Goal: Task Accomplishment & Management: Use online tool/utility

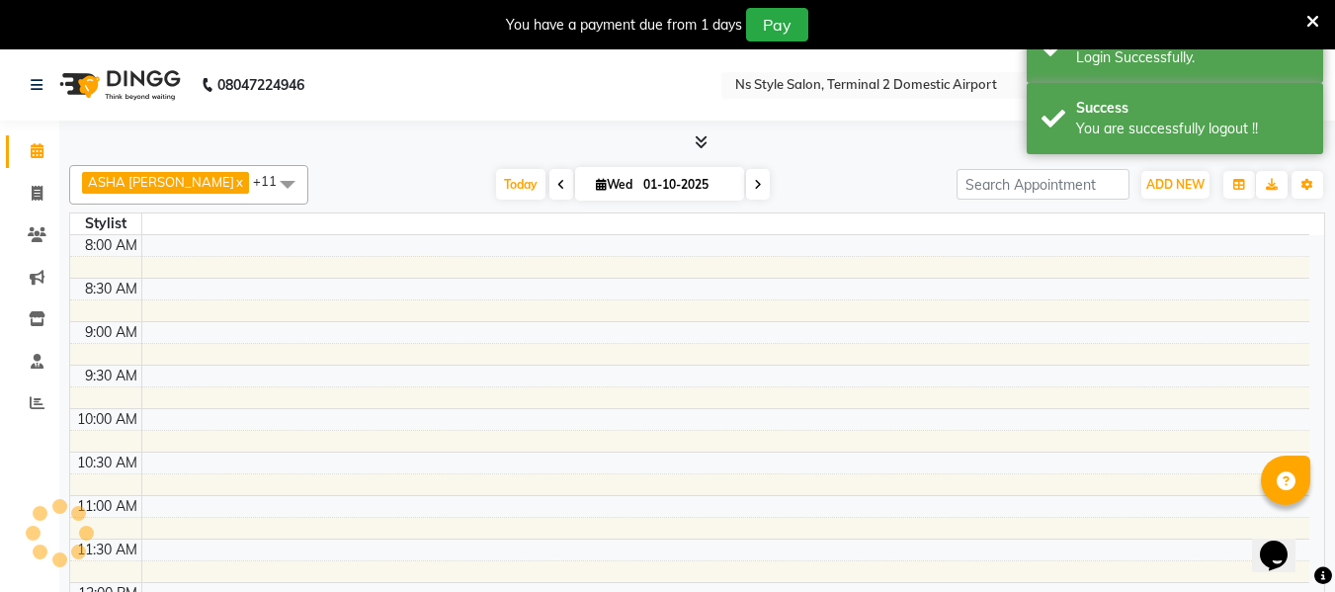
select select "en"
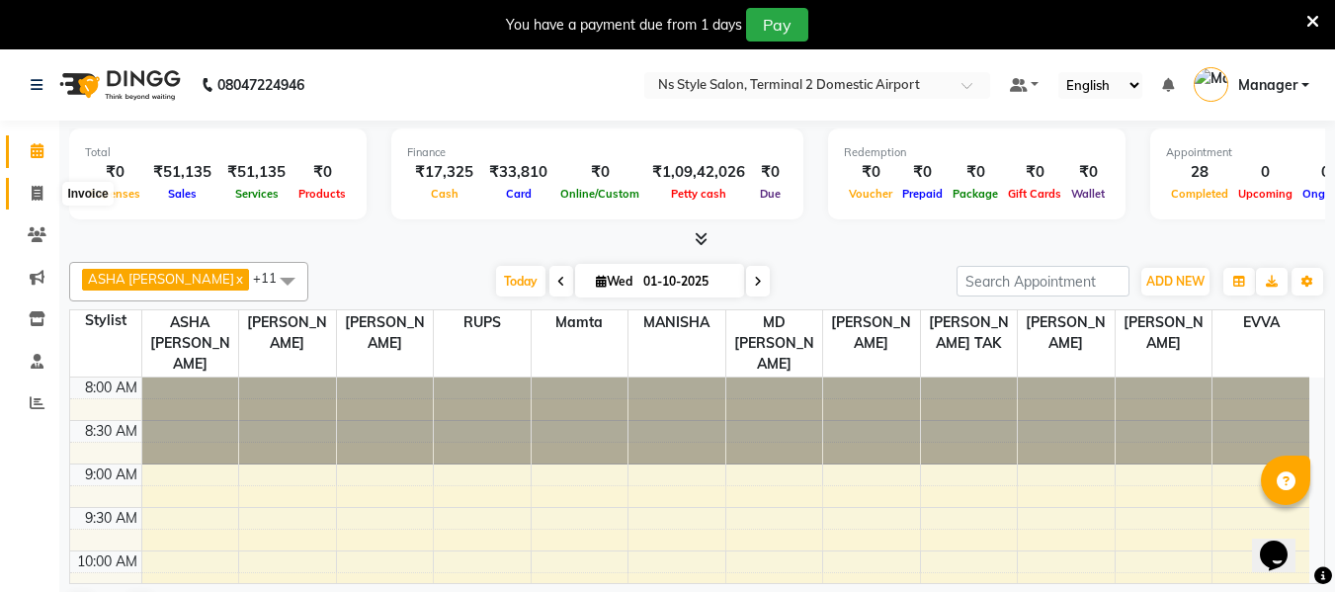
click at [30, 186] on span at bounding box center [37, 194] width 35 height 23
select select "service"
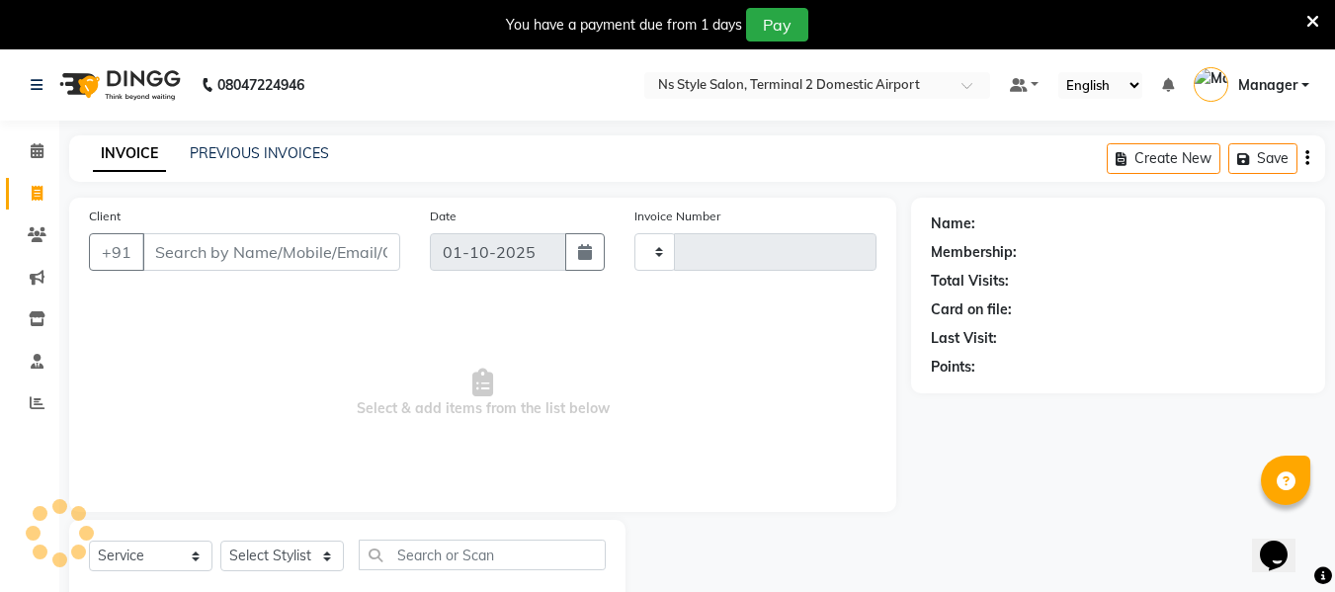
type input "2612"
select select "5661"
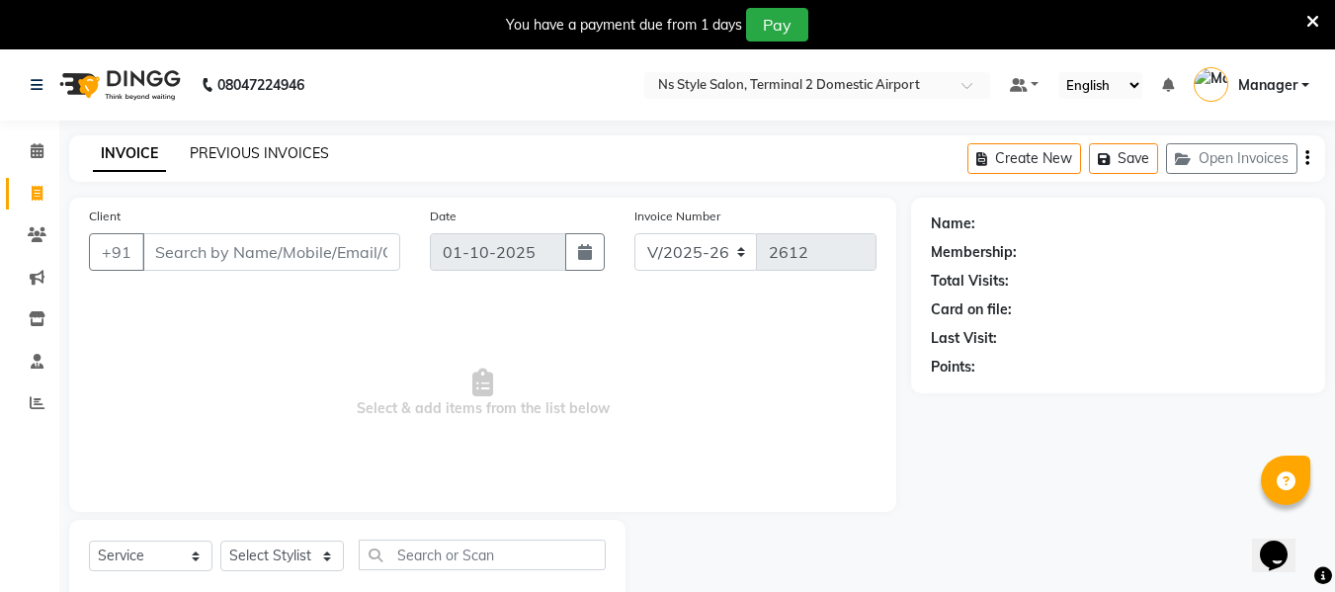
click at [294, 146] on link "PREVIOUS INVOICES" at bounding box center [259, 153] width 139 height 18
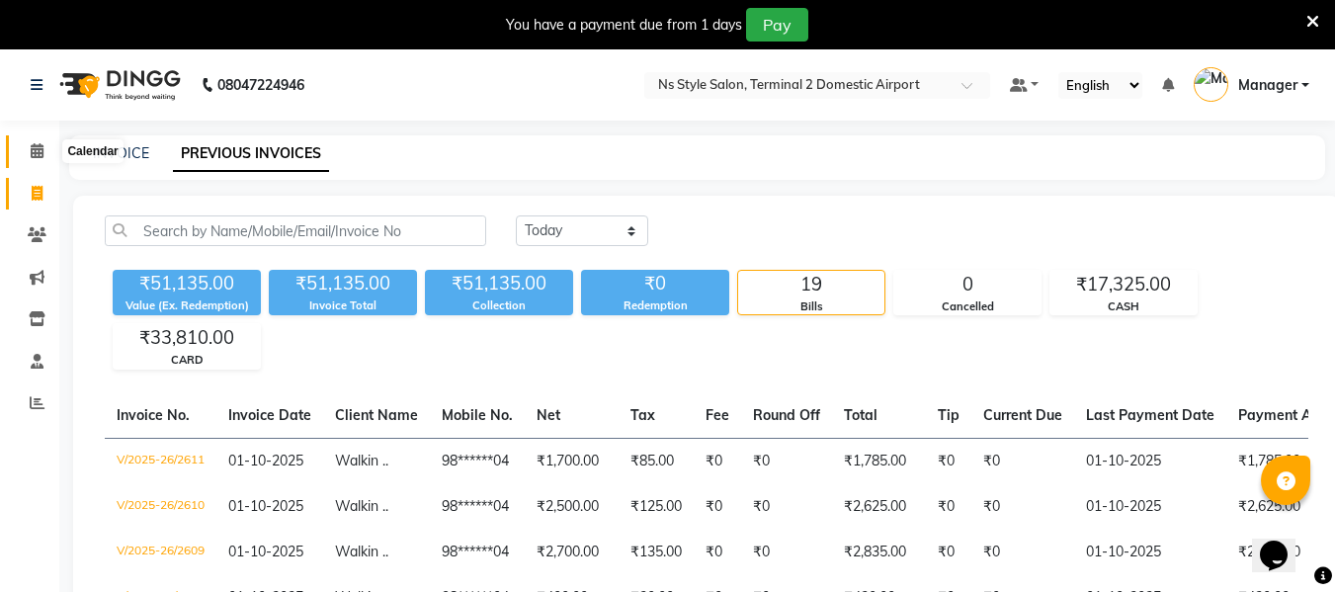
click at [42, 148] on icon at bounding box center [37, 150] width 13 height 15
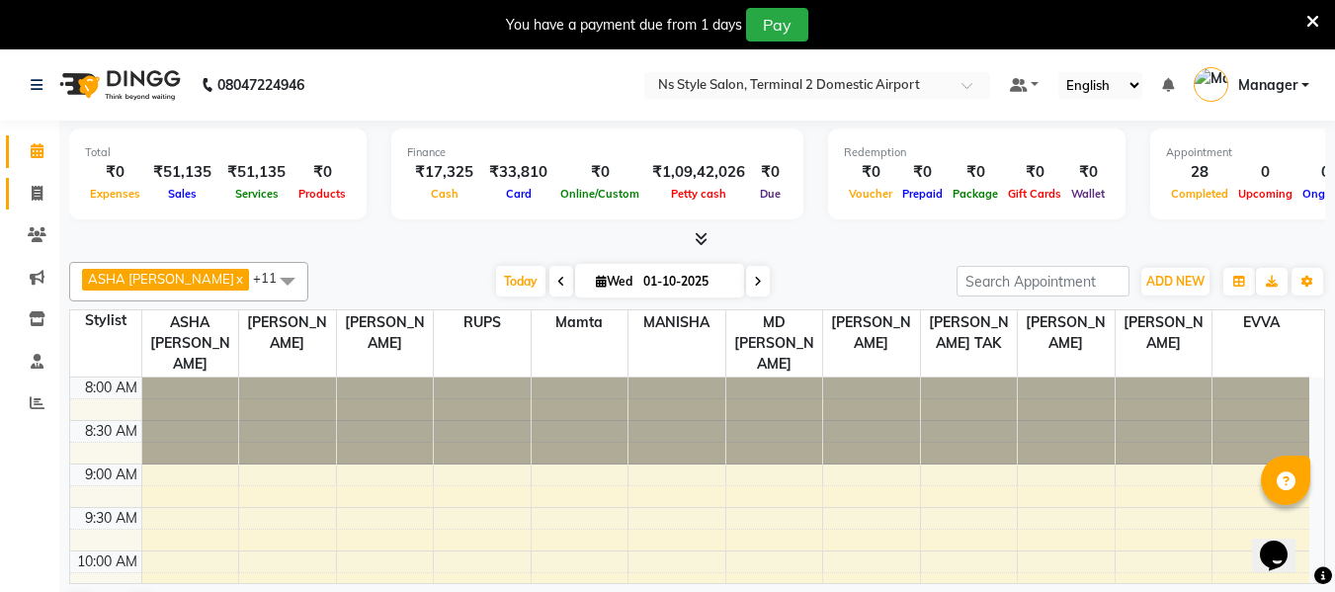
click at [26, 205] on link "Invoice" at bounding box center [29, 194] width 47 height 33
select select "service"
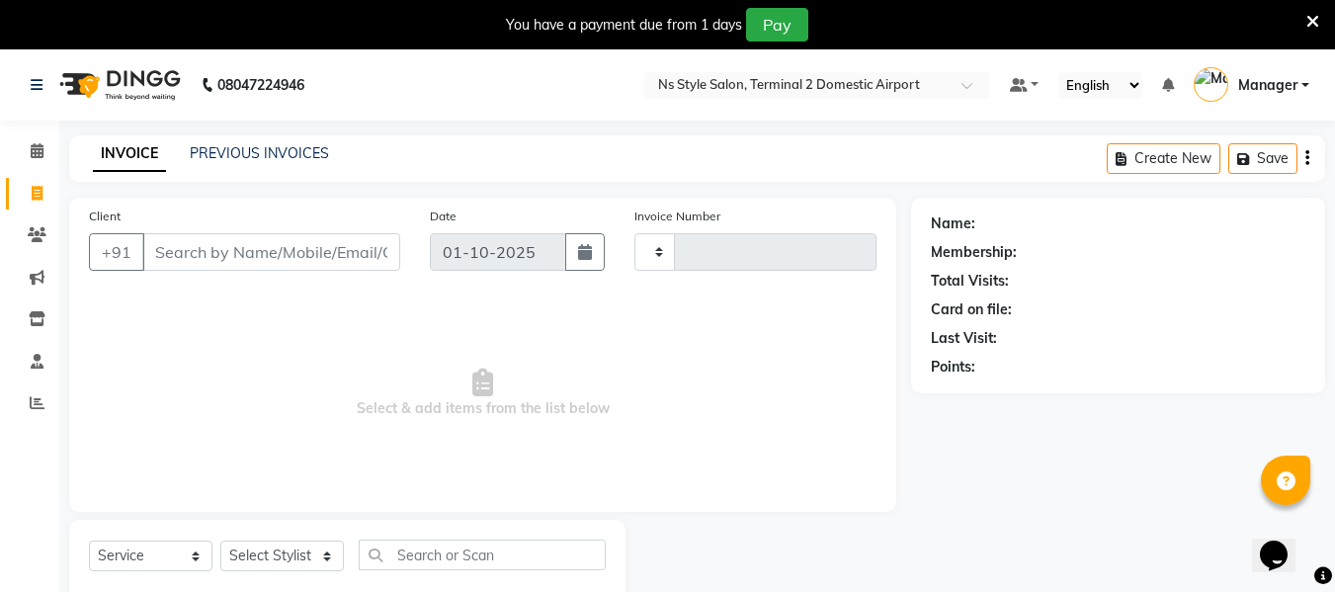
type input "2612"
select select "5661"
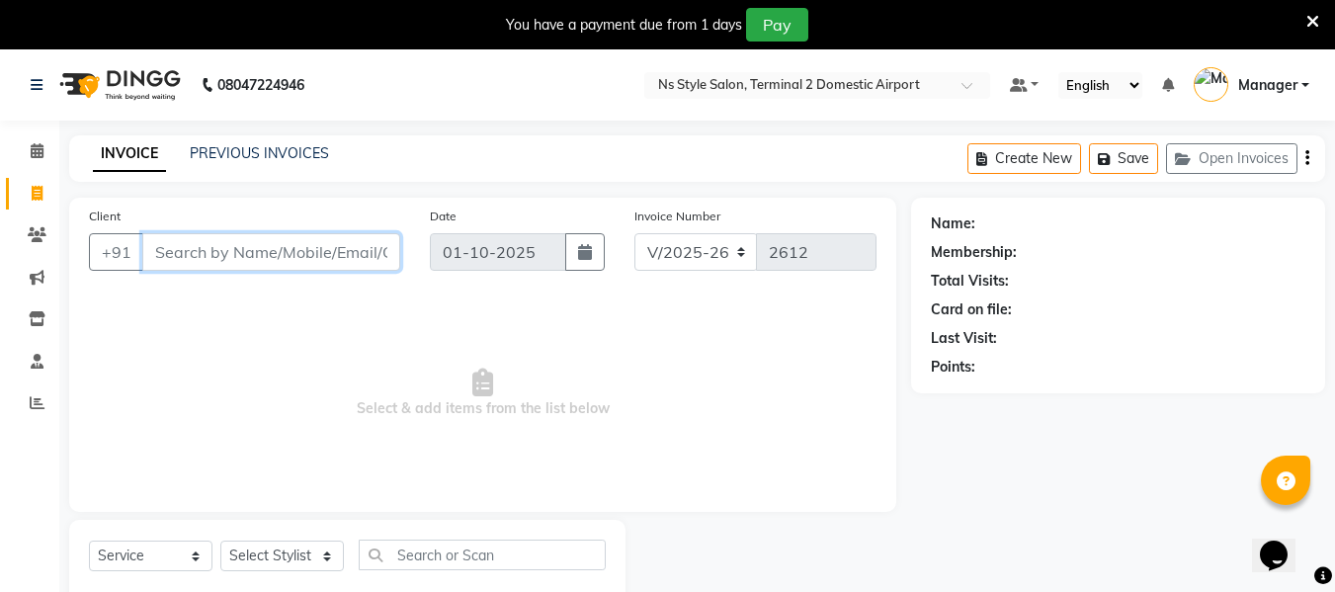
click at [321, 248] on input "Client" at bounding box center [271, 252] width 258 height 38
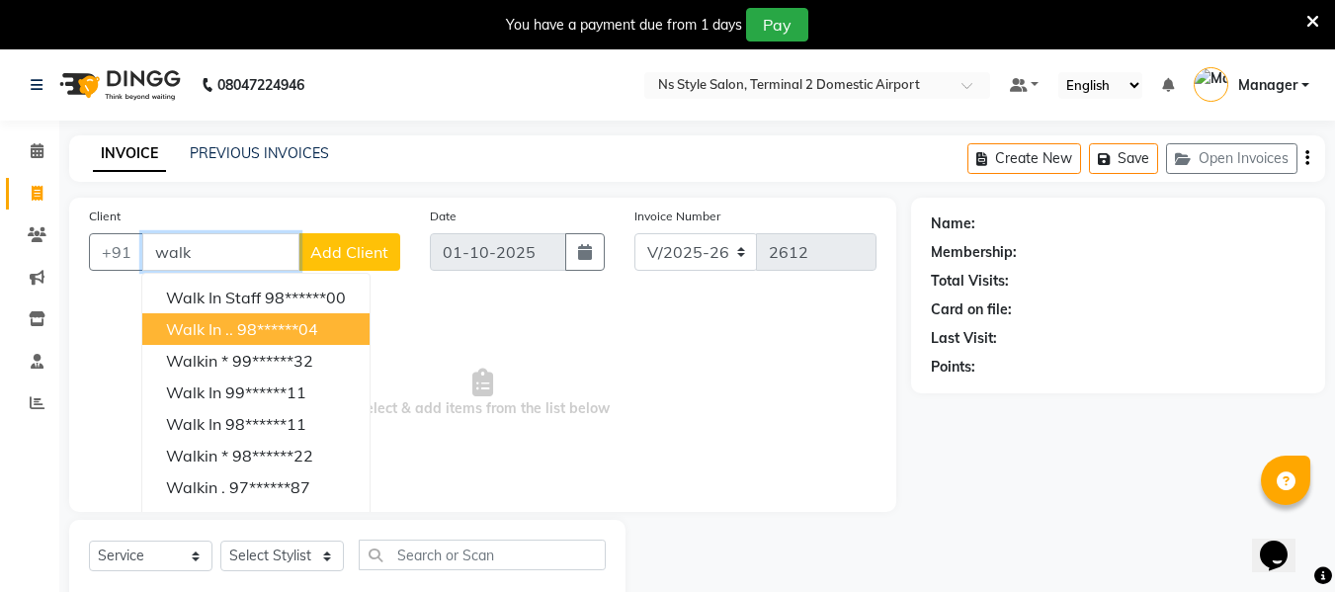
click at [303, 323] on ngb-highlight "98******04" at bounding box center [277, 329] width 81 height 20
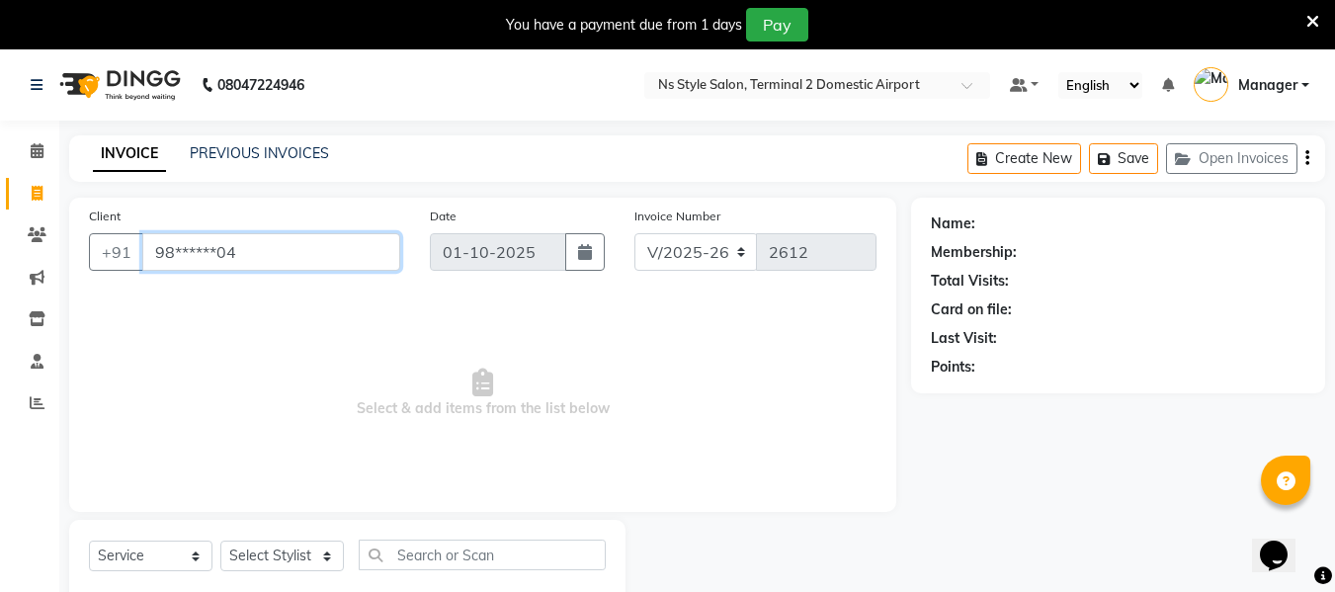
type input "98******04"
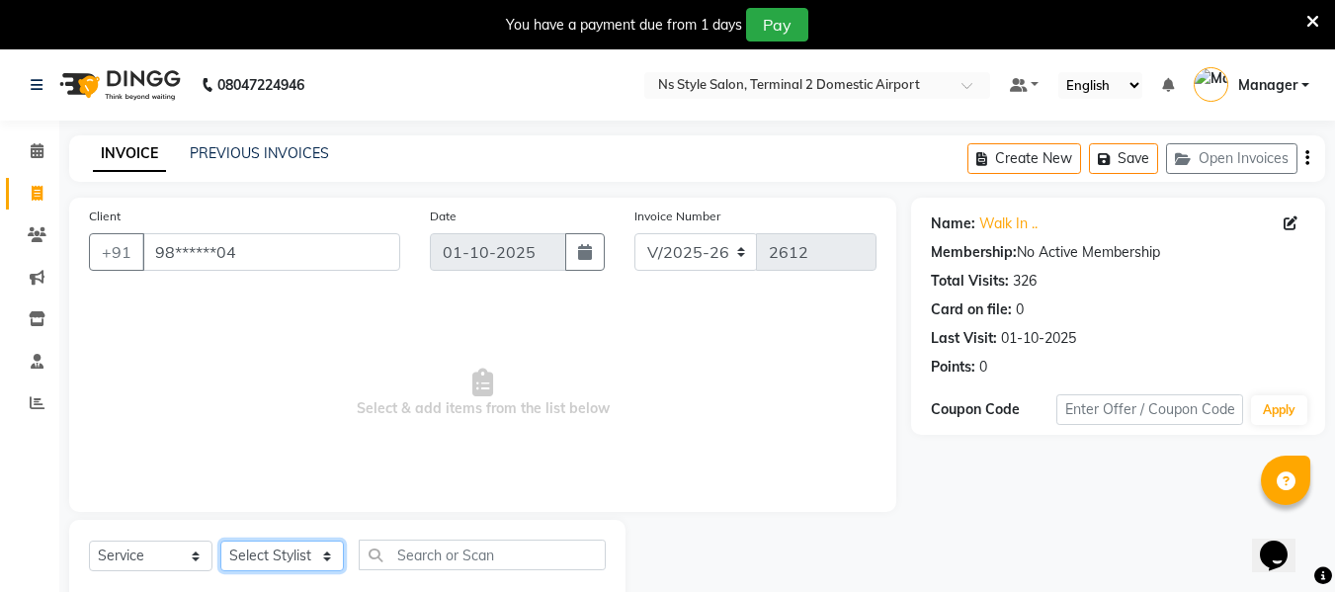
click at [309, 557] on select "Select Stylist [PERSON_NAME] [PERSON_NAME] EHATESHAM [PERSON_NAME] [PERSON_NAME…" at bounding box center [282, 556] width 124 height 31
select select "39706"
click at [220, 541] on select "Select Stylist [PERSON_NAME] [PERSON_NAME] EHATESHAM [PERSON_NAME] [PERSON_NAME…" at bounding box center [282, 556] width 124 height 31
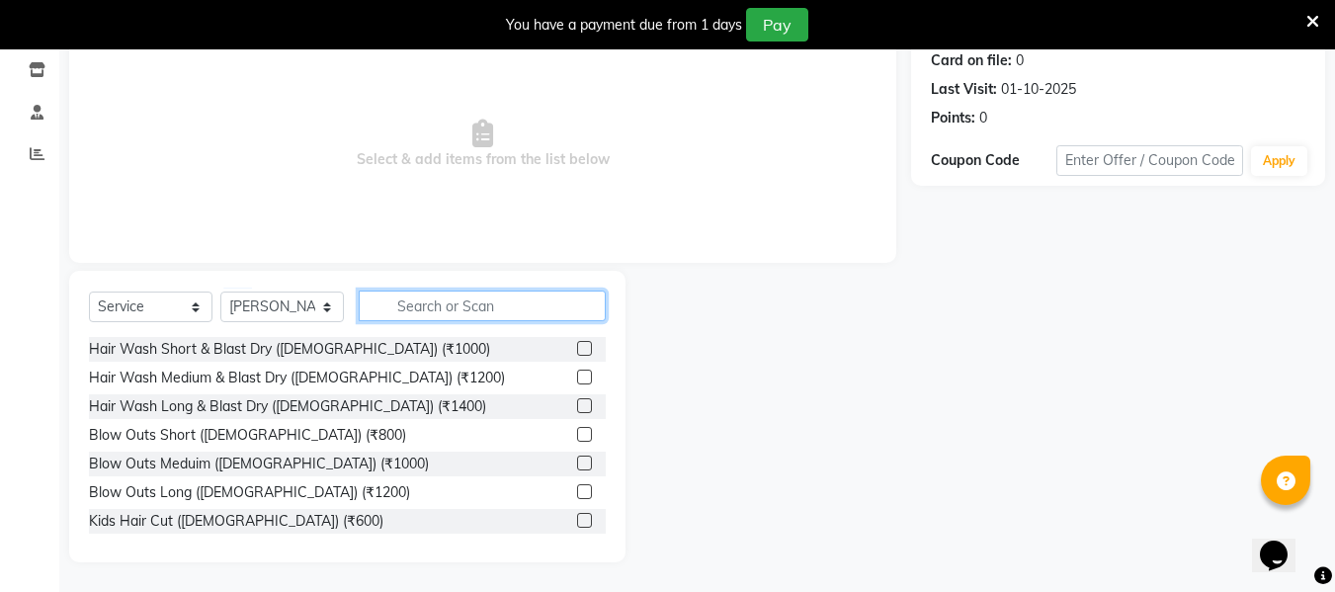
click at [499, 305] on input "text" at bounding box center [482, 306] width 247 height 31
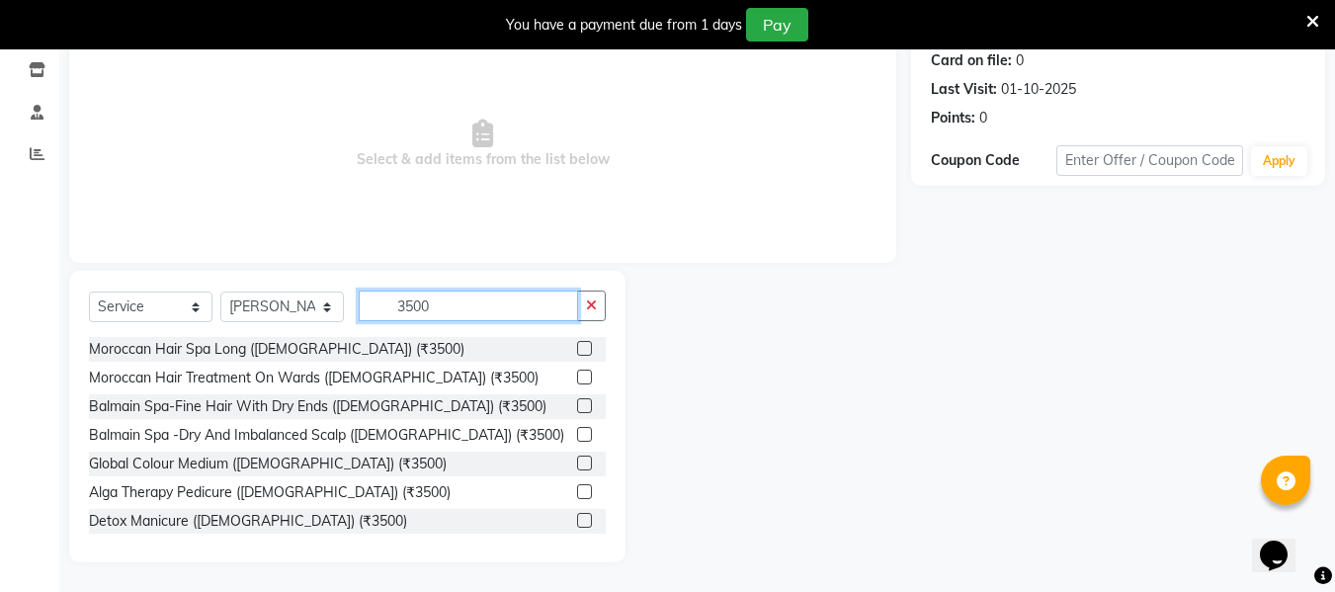
type input "3500"
click at [577, 374] on label at bounding box center [584, 377] width 15 height 15
click at [577, 374] on input "checkbox" at bounding box center [583, 378] width 13 height 13
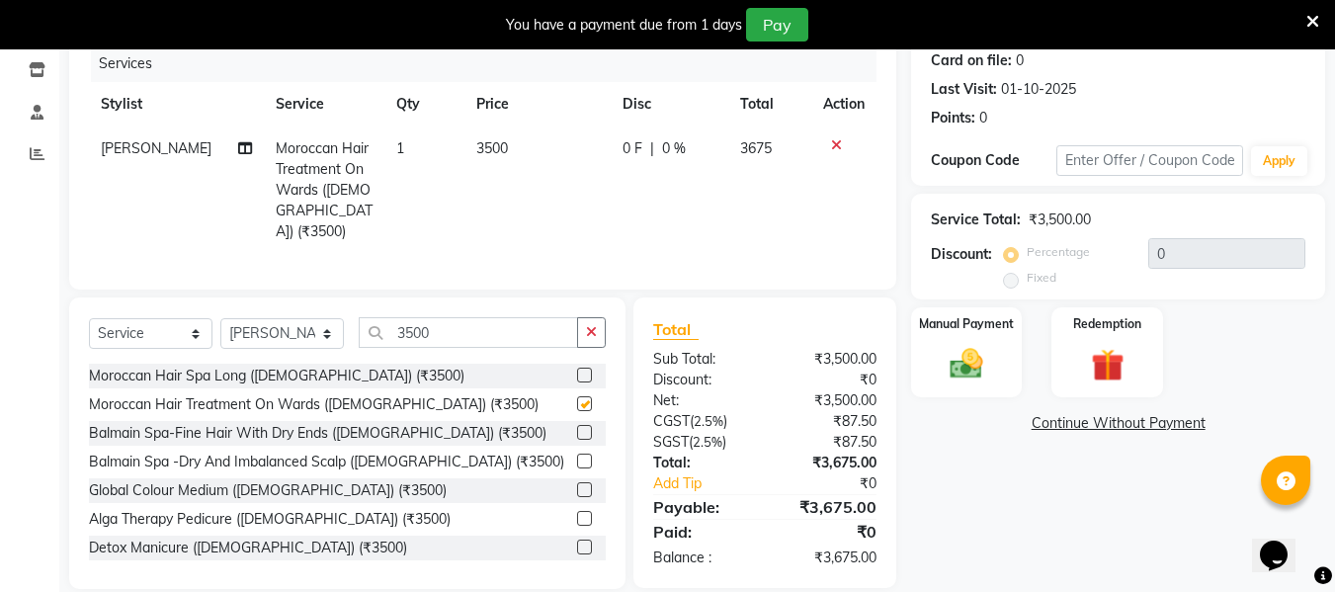
checkbox input "false"
click at [959, 365] on img at bounding box center [966, 364] width 55 height 40
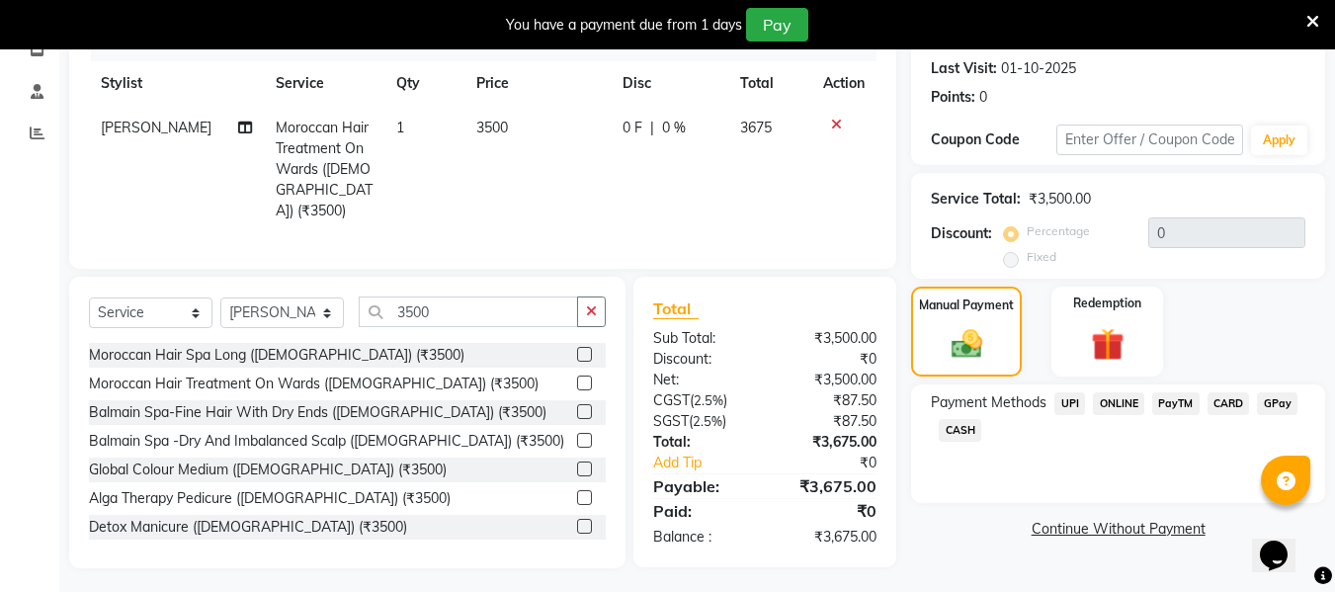
click at [1233, 412] on span "CARD" at bounding box center [1229, 403] width 42 height 23
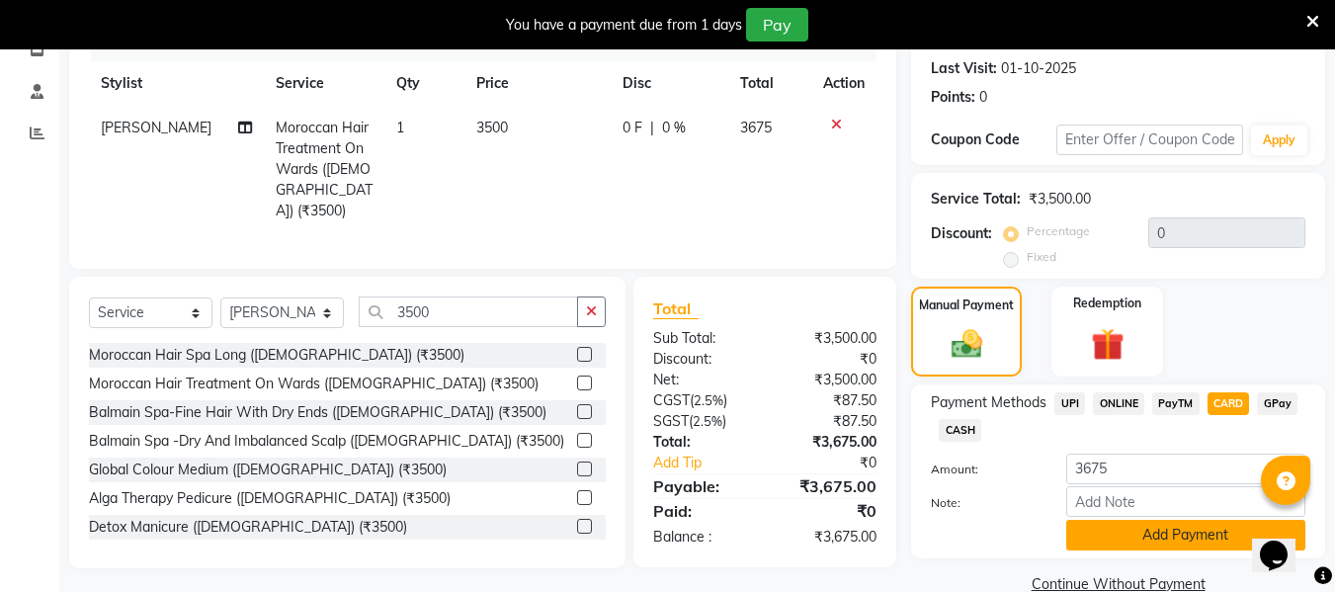
click at [1185, 545] on button "Add Payment" at bounding box center [1185, 535] width 239 height 31
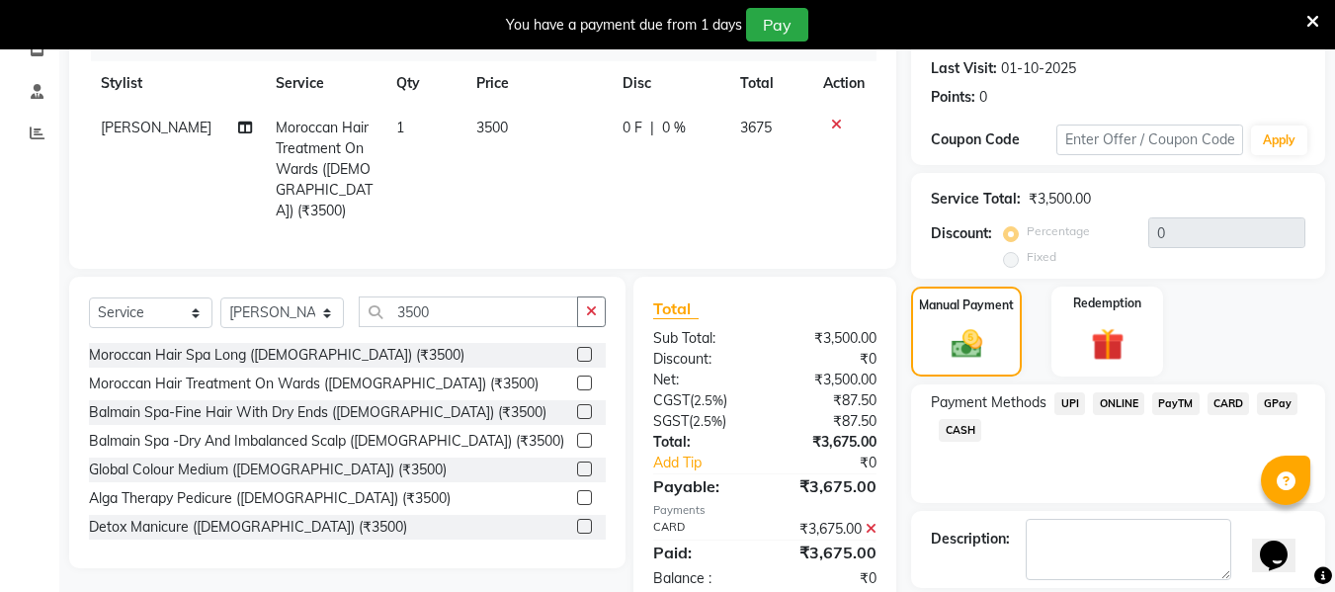
scroll to position [363, 0]
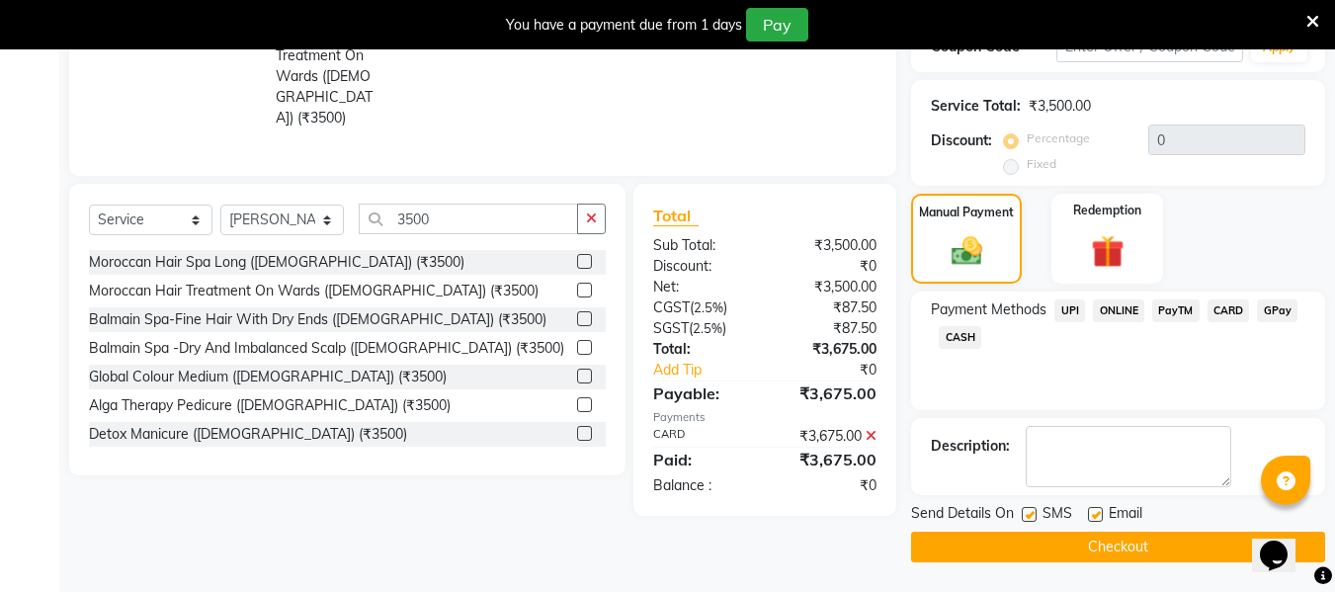
click at [1165, 547] on button "Checkout" at bounding box center [1118, 547] width 414 height 31
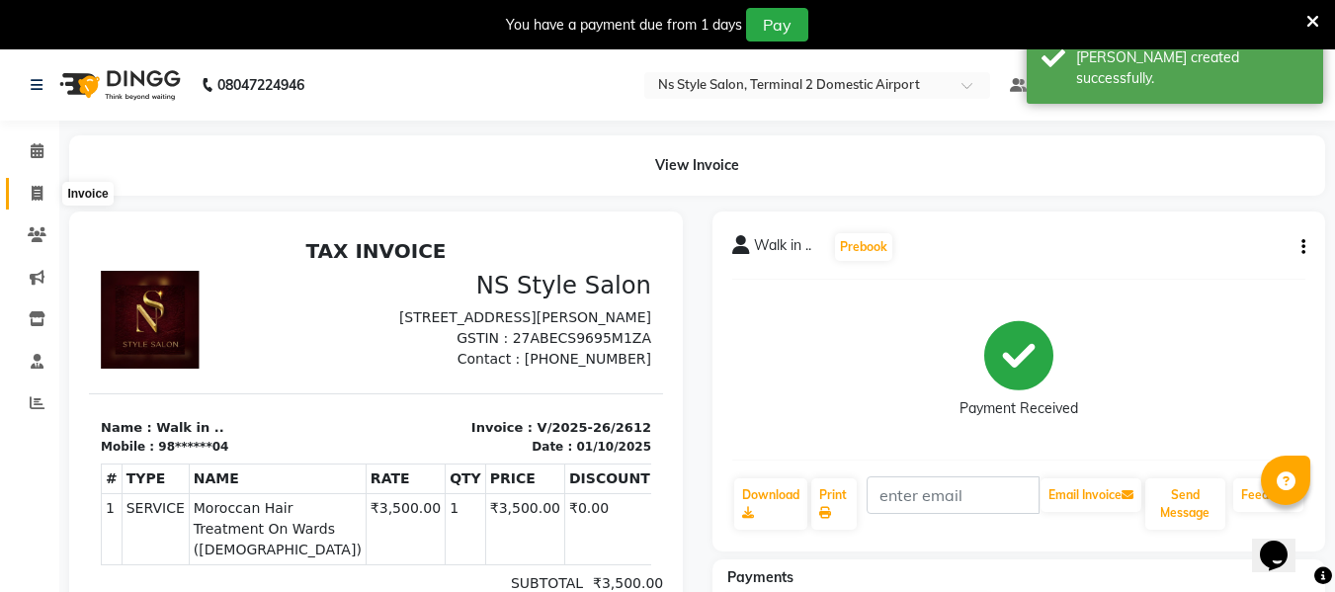
click at [42, 198] on icon at bounding box center [37, 193] width 11 height 15
select select "service"
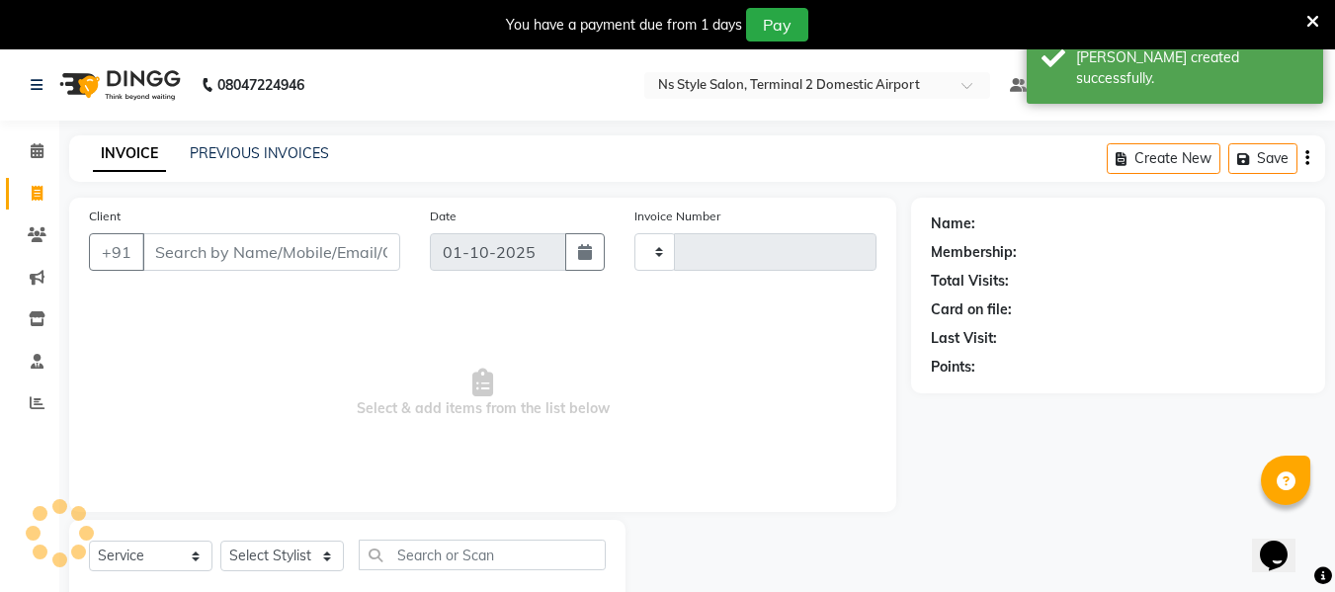
scroll to position [51, 0]
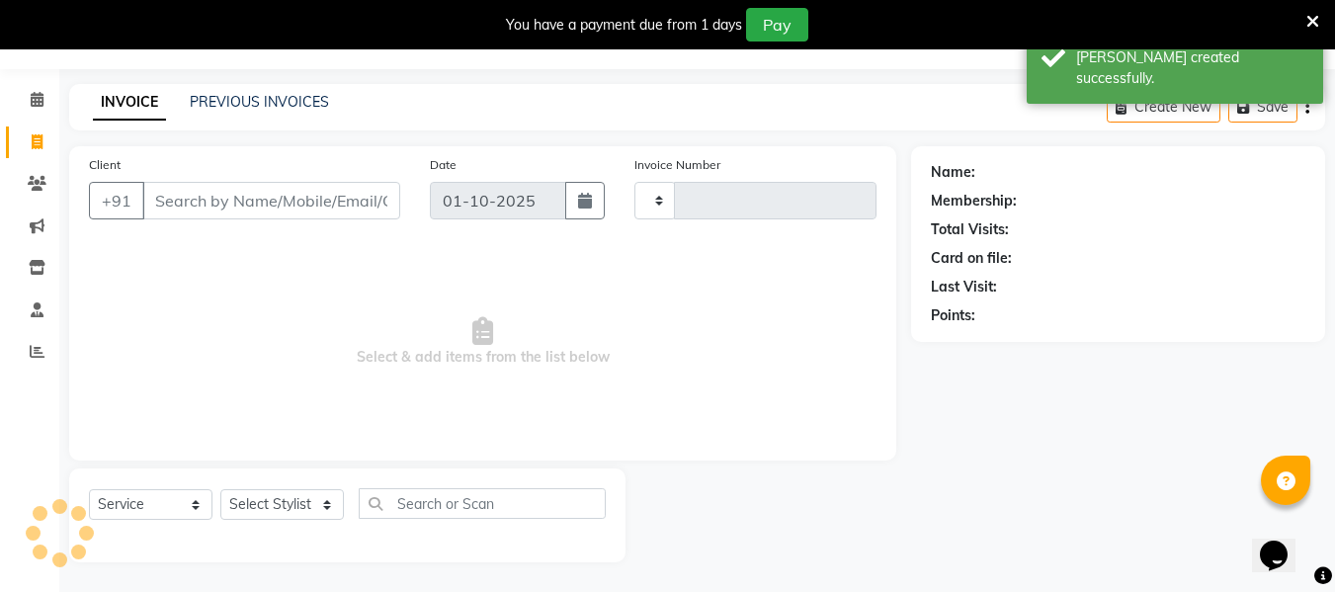
type input "2613"
select select "5661"
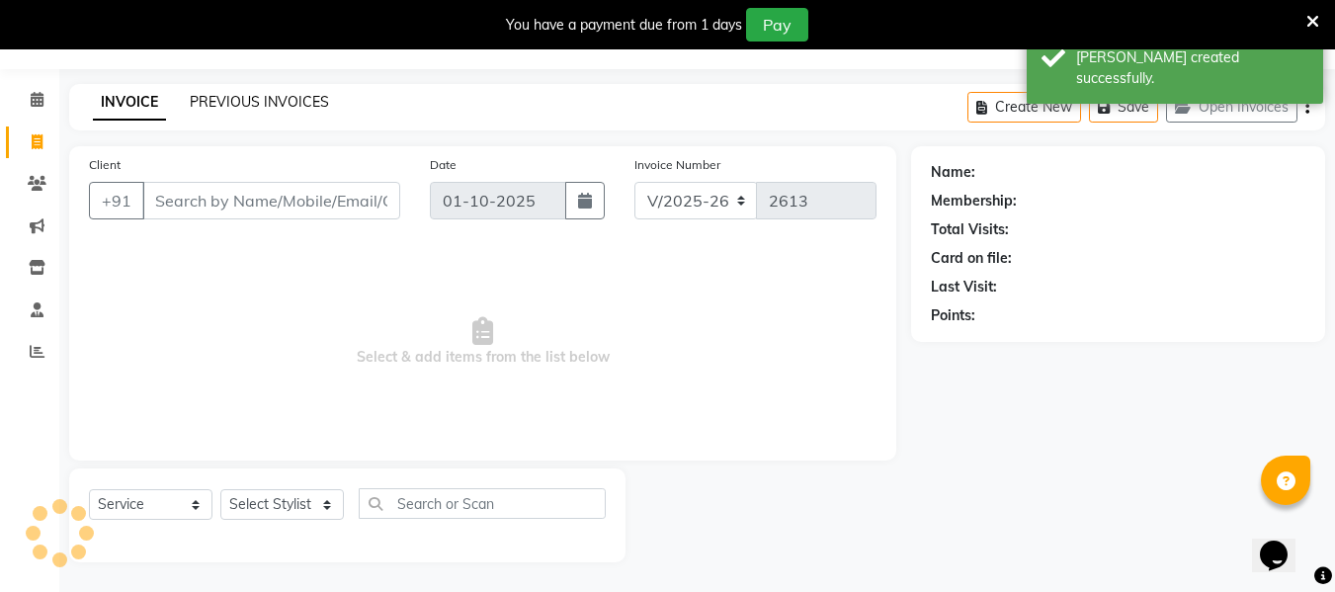
click at [252, 103] on link "PREVIOUS INVOICES" at bounding box center [259, 102] width 139 height 18
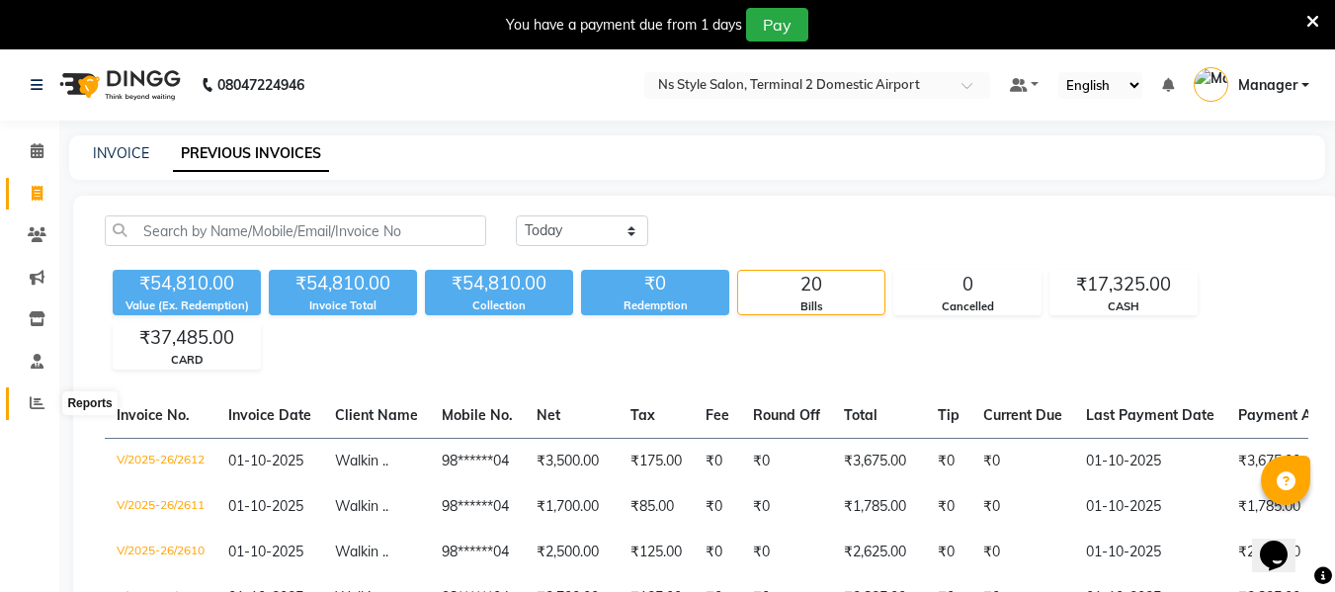
click at [42, 395] on icon at bounding box center [37, 402] width 15 height 15
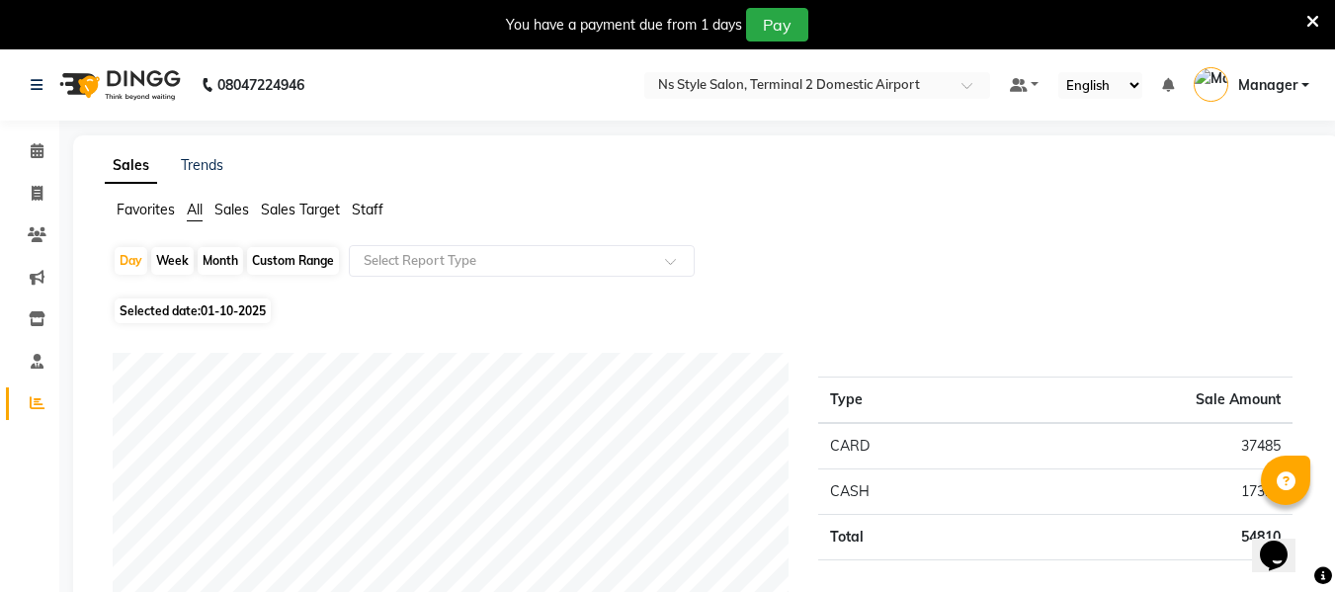
click at [361, 209] on span "Staff" at bounding box center [368, 210] width 32 height 18
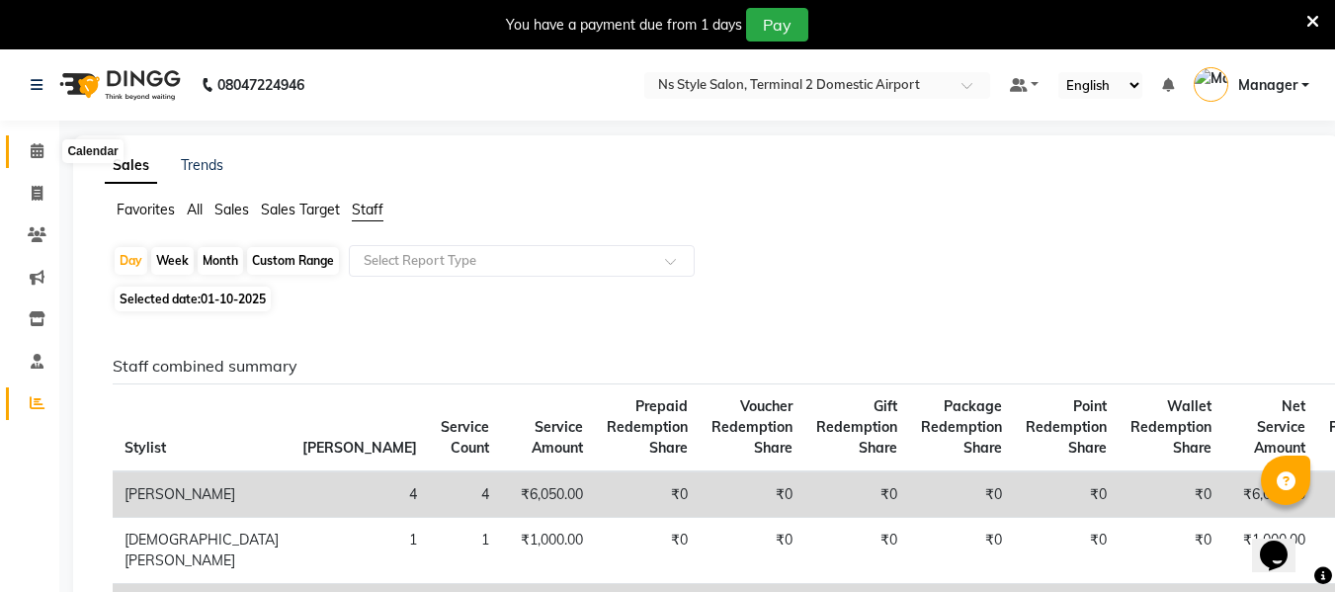
click at [35, 149] on icon at bounding box center [37, 150] width 13 height 15
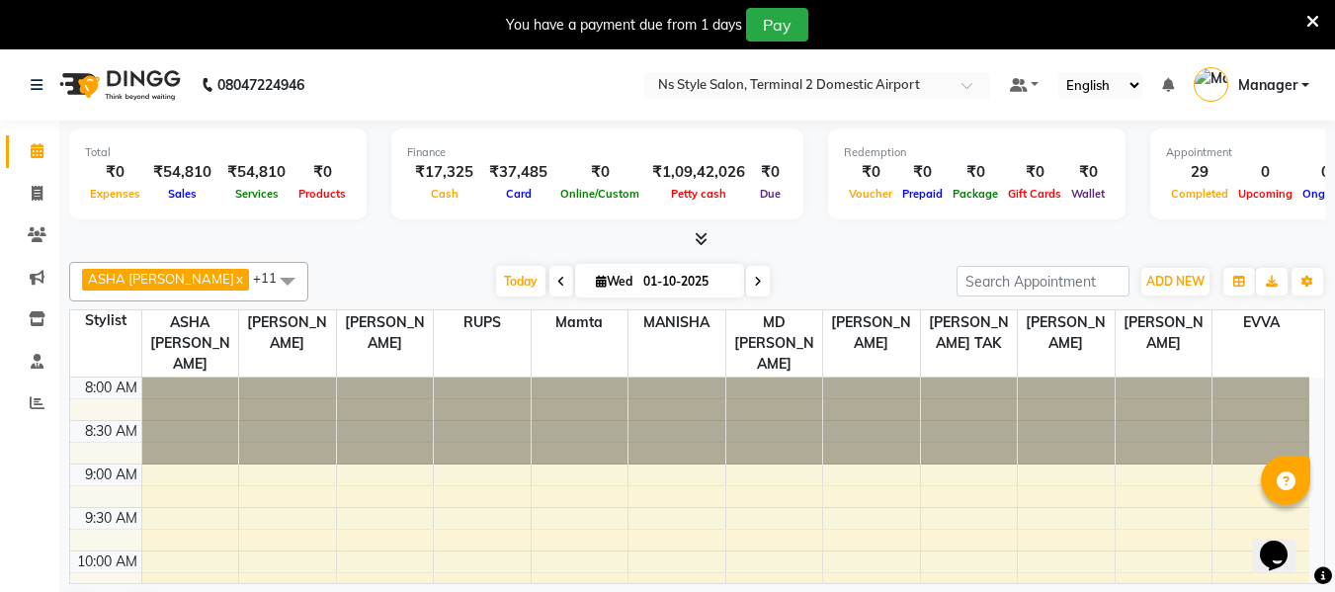
click at [699, 233] on icon at bounding box center [701, 238] width 13 height 15
